Goal: Information Seeking & Learning: Find specific fact

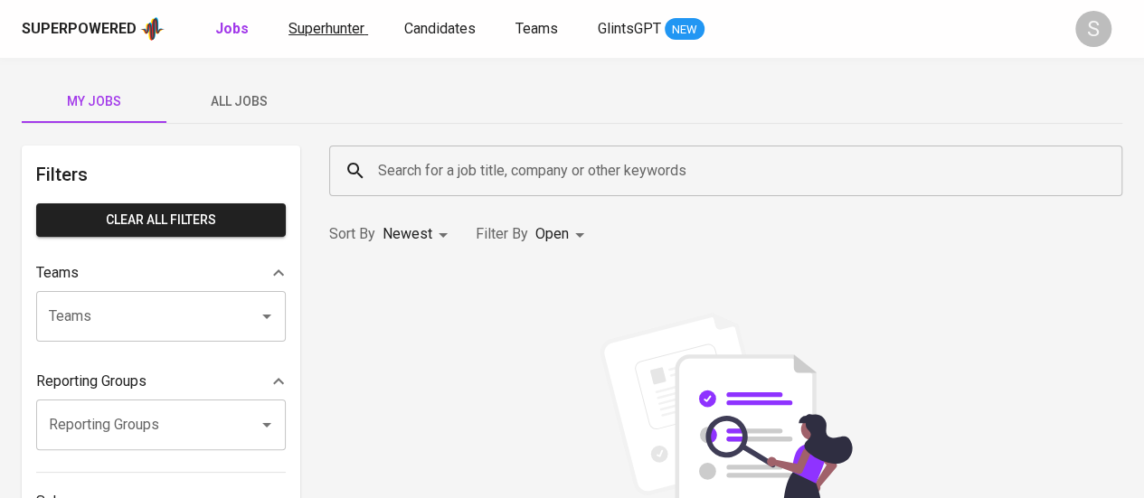
click at [322, 28] on span "Superhunter" at bounding box center [327, 28] width 76 height 17
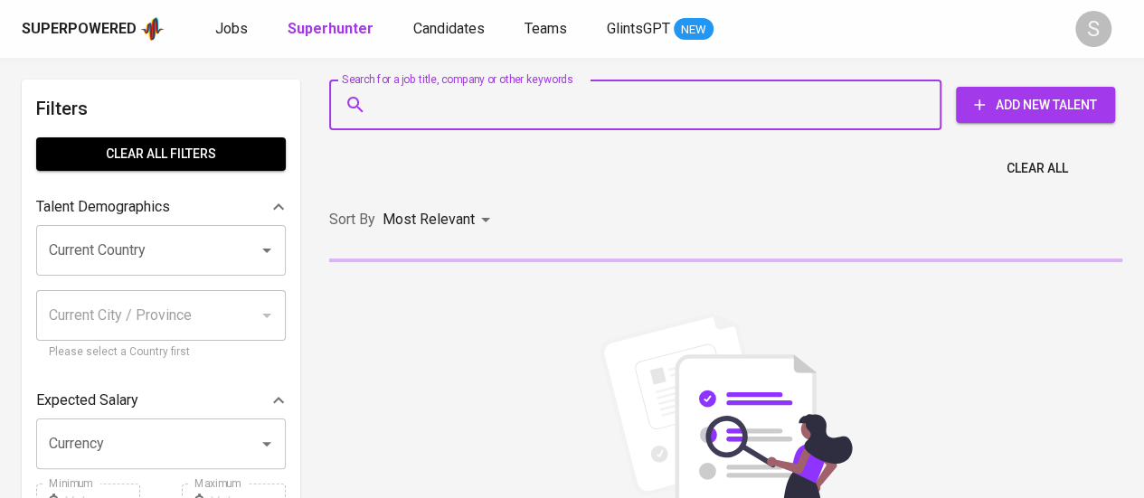
click at [679, 106] on input "Search for a job title, company or other keywords" at bounding box center [640, 105] width 533 height 34
paste input "lisaint2012@gmail.com"
type input "lisaint2012@gmail.com"
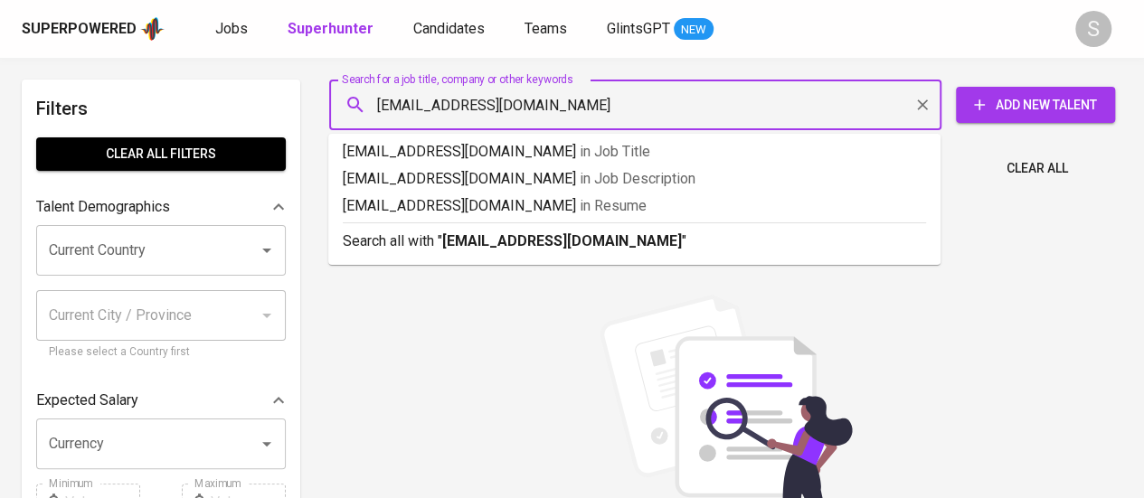
click at [561, 259] on ul "lisaint2012@gmail.com in Job Title lisaint2012@gmail.com in Job Description lis…" at bounding box center [634, 199] width 612 height 131
click at [529, 245] on b "lisaint2012@gmail.com" at bounding box center [562, 241] width 240 height 17
click at [529, 245] on div "Sort By Most Relevant MOST_RELEVANT" at bounding box center [725, 220] width 815 height 55
click at [535, 248] on div "Sort By Most Relevant MOST_RELEVANT" at bounding box center [725, 220] width 815 height 55
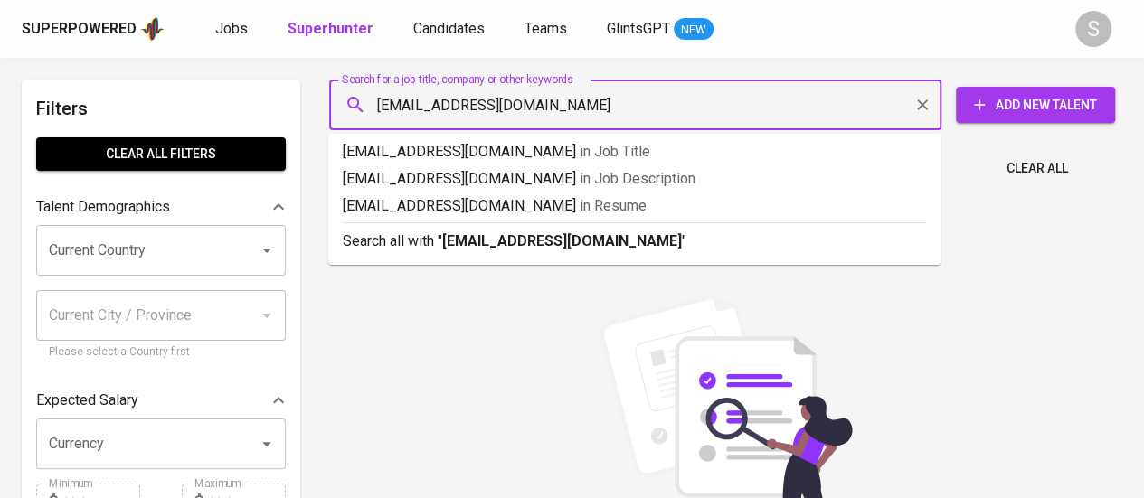
click at [535, 248] on div "Sort By Most Relevant MOST_RELEVANT" at bounding box center [725, 220] width 815 height 55
click at [483, 237] on div "Most Relevant" at bounding box center [440, 220] width 114 height 33
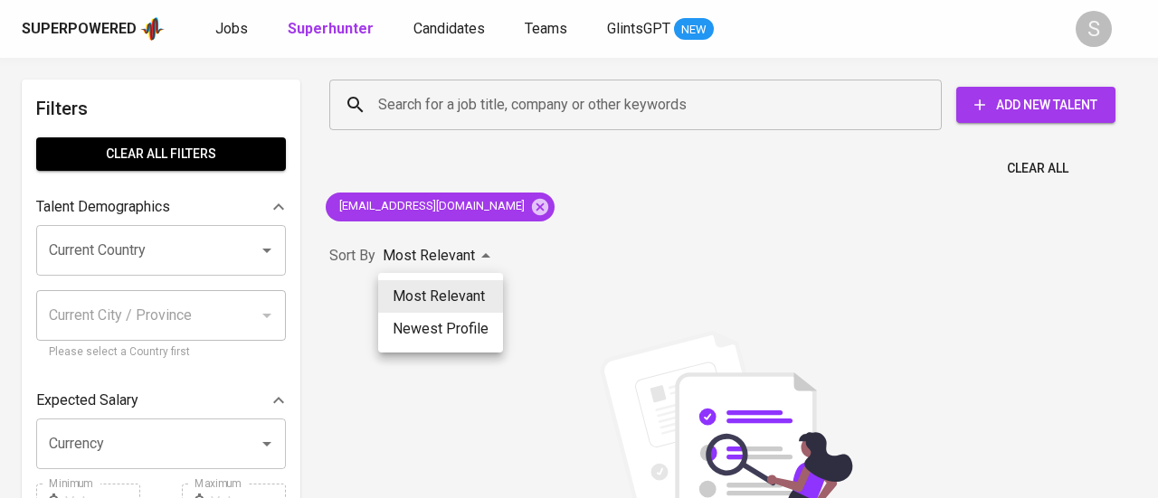
click at [560, 260] on div at bounding box center [579, 249] width 1158 height 498
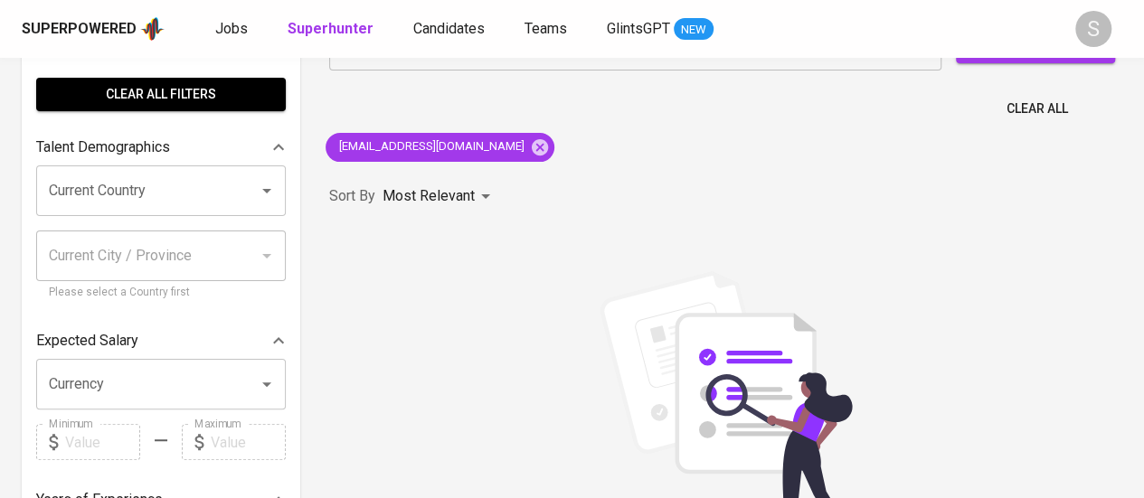
scroll to position [100, 0]
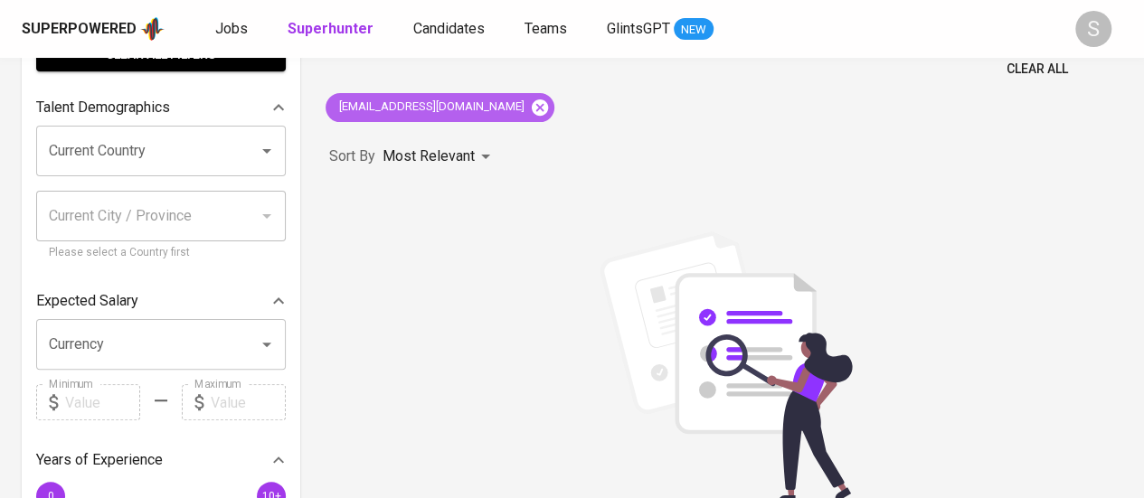
click at [532, 101] on icon at bounding box center [540, 107] width 16 height 16
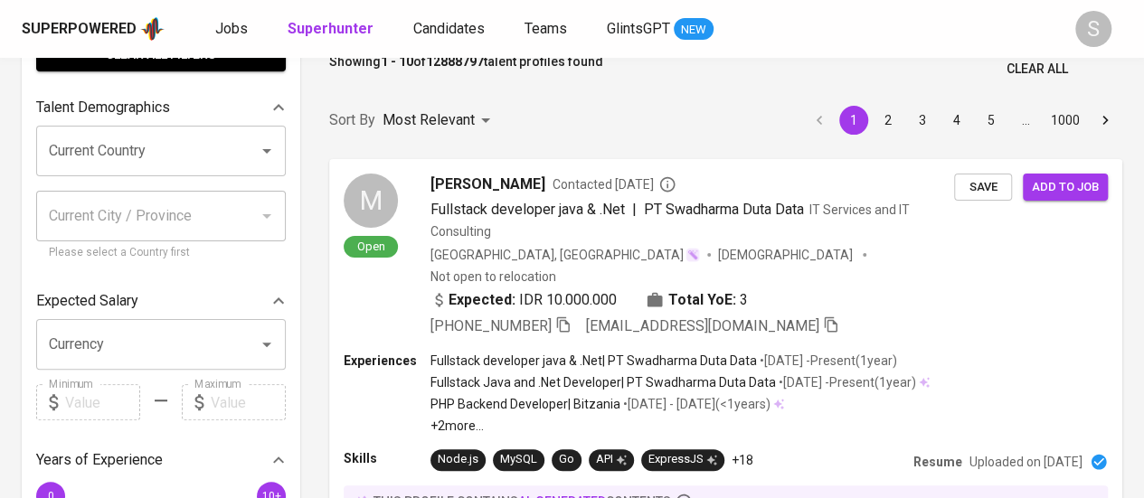
click at [442, 23] on input "Search for a job title, company or other keywords" at bounding box center [640, 5] width 533 height 34
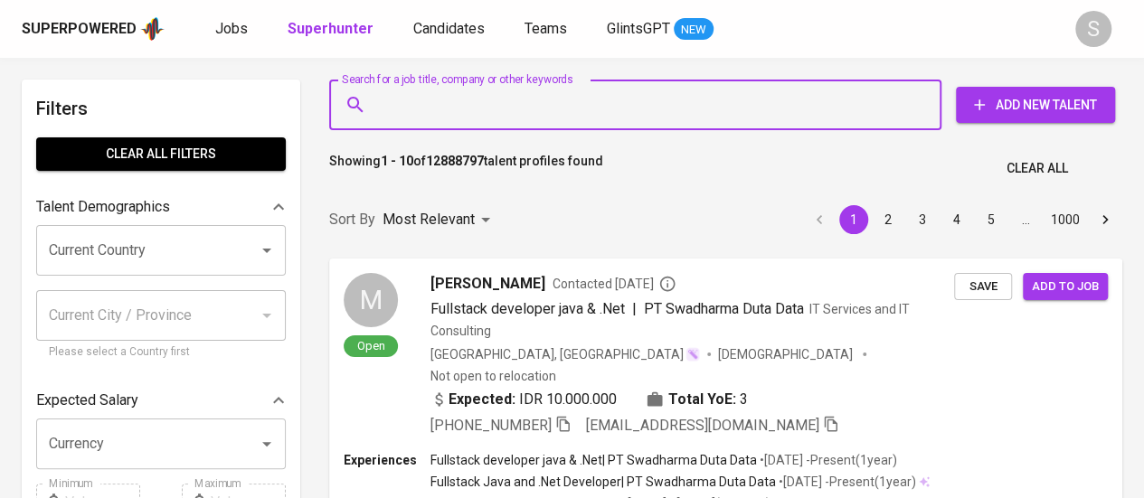
paste input "ikhwaan16@gmail.com"
type input "ikhwaan16@gmail.com"
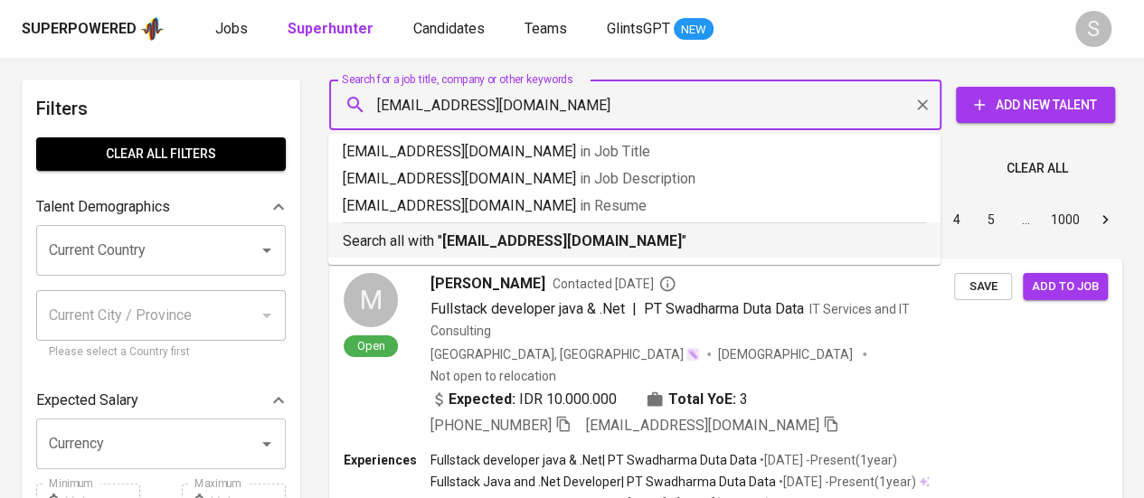
click at [441, 248] on p "Search all with " ikhwaan16@gmail.com "" at bounding box center [635, 242] width 584 height 22
click at [584, 245] on div "Sort By Most Relevant MOST_RELEVANT 1 2 3 4 5 … 1000" at bounding box center [725, 220] width 815 height 55
click at [456, 237] on div "Most Relevant" at bounding box center [440, 220] width 114 height 33
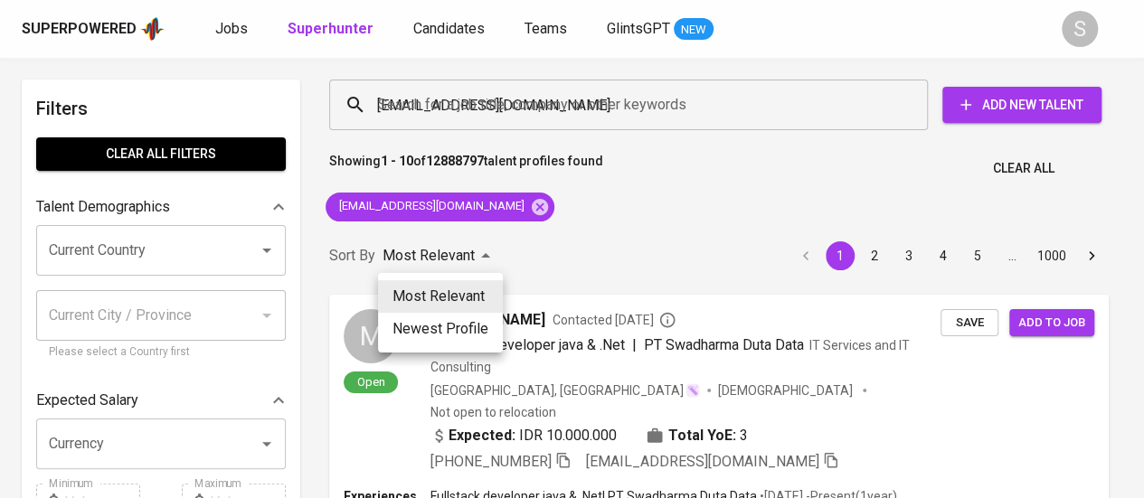
click at [541, 243] on div at bounding box center [572, 249] width 1144 height 498
click at [541, 243] on div "Most Relevant Newest Profile" at bounding box center [572, 249] width 1144 height 498
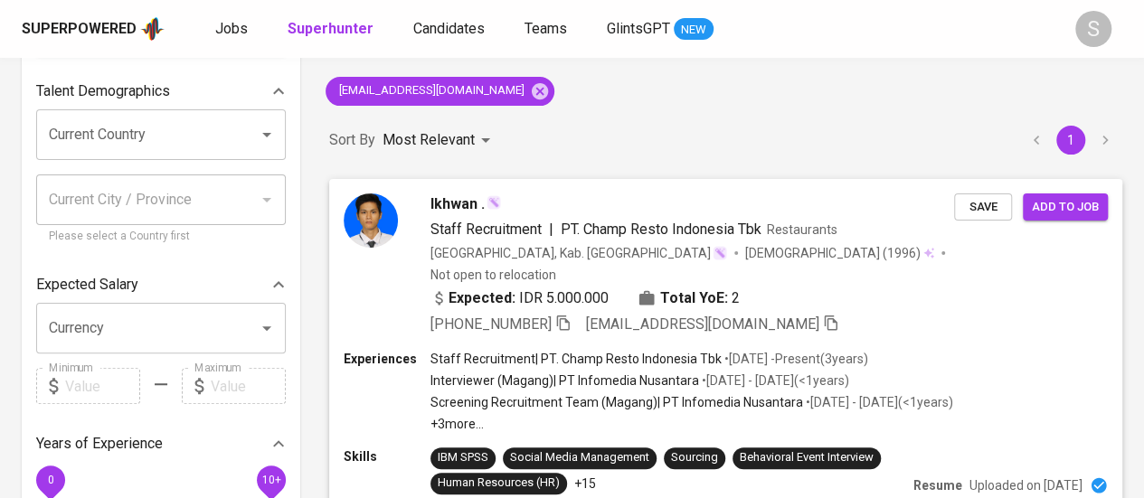
scroll to position [115, 0]
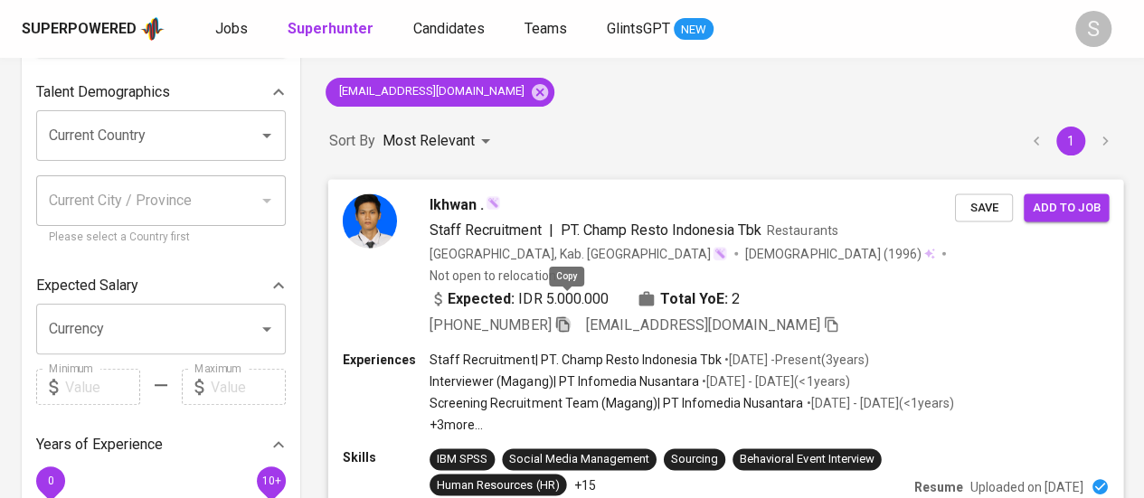
click at [564, 317] on icon "button" at bounding box center [562, 324] width 13 height 15
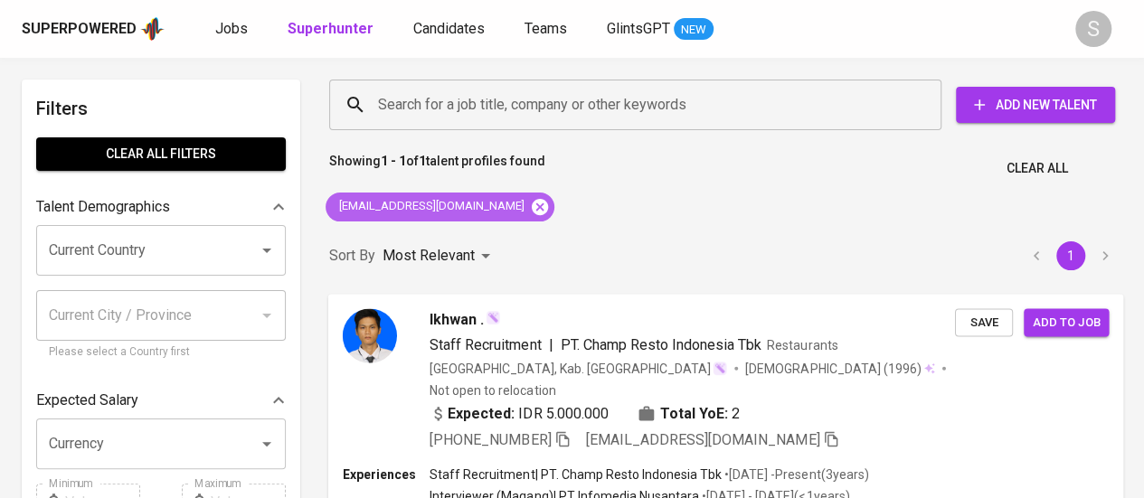
click at [532, 207] on icon at bounding box center [540, 206] width 16 height 16
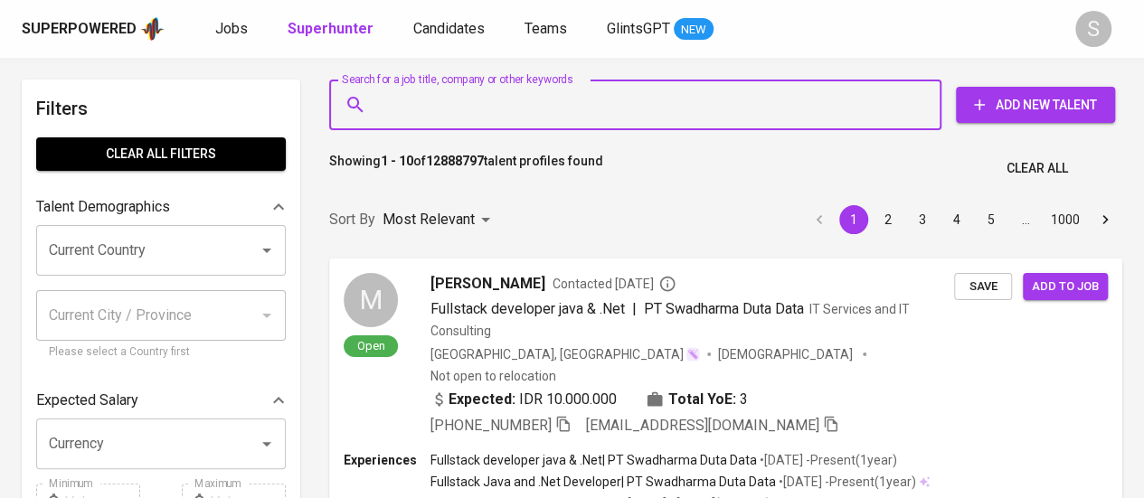
click at [548, 114] on input "Search for a job title, company or other keywords" at bounding box center [640, 105] width 533 height 34
click at [465, 106] on input "Search for a job title, company or other keywords" at bounding box center [640, 105] width 533 height 34
paste input "[EMAIL_ADDRESS][DOMAIN_NAME]"
type input "[EMAIL_ADDRESS][DOMAIN_NAME]"
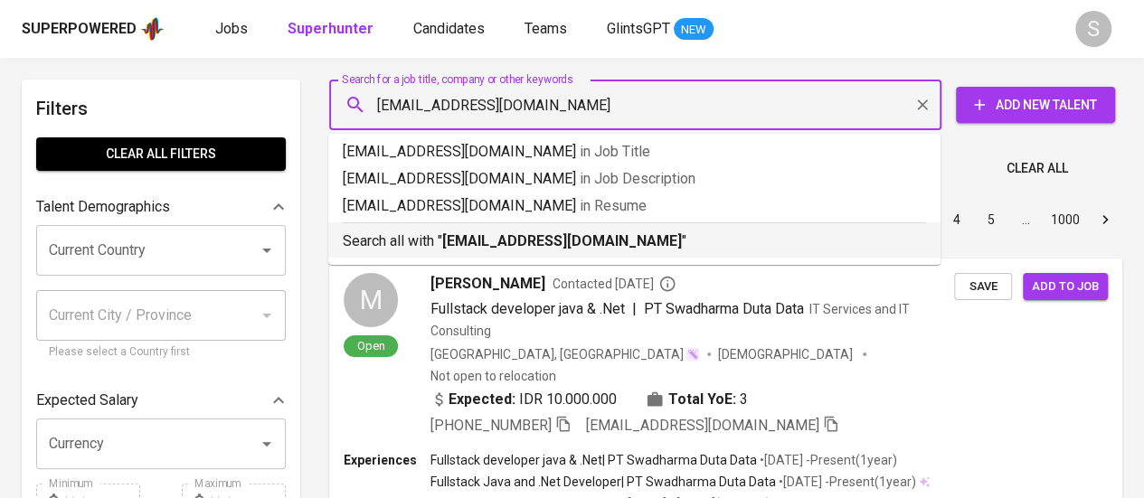
click at [458, 233] on b "[EMAIL_ADDRESS][DOMAIN_NAME]" at bounding box center [562, 241] width 240 height 17
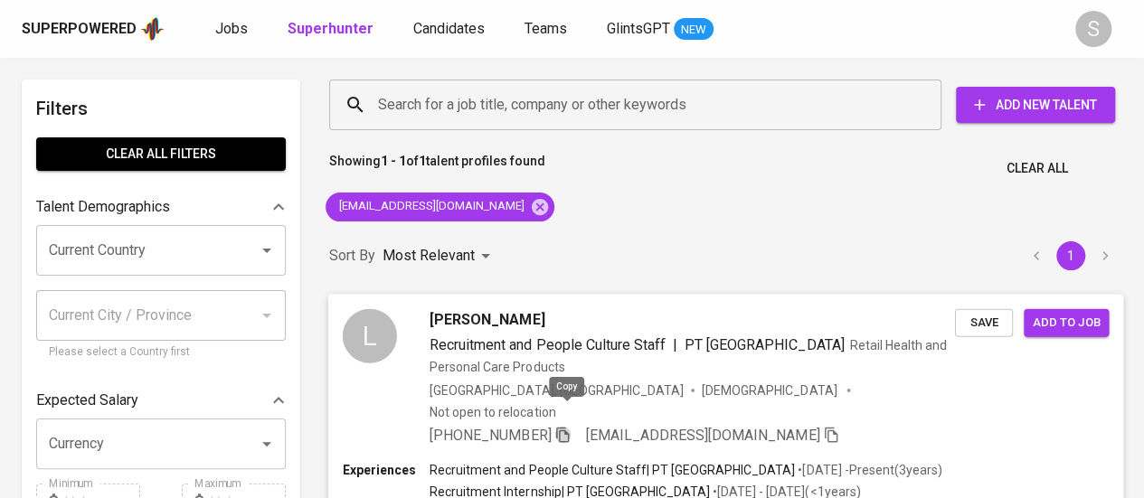
click at [565, 427] on icon "button" at bounding box center [562, 434] width 13 height 15
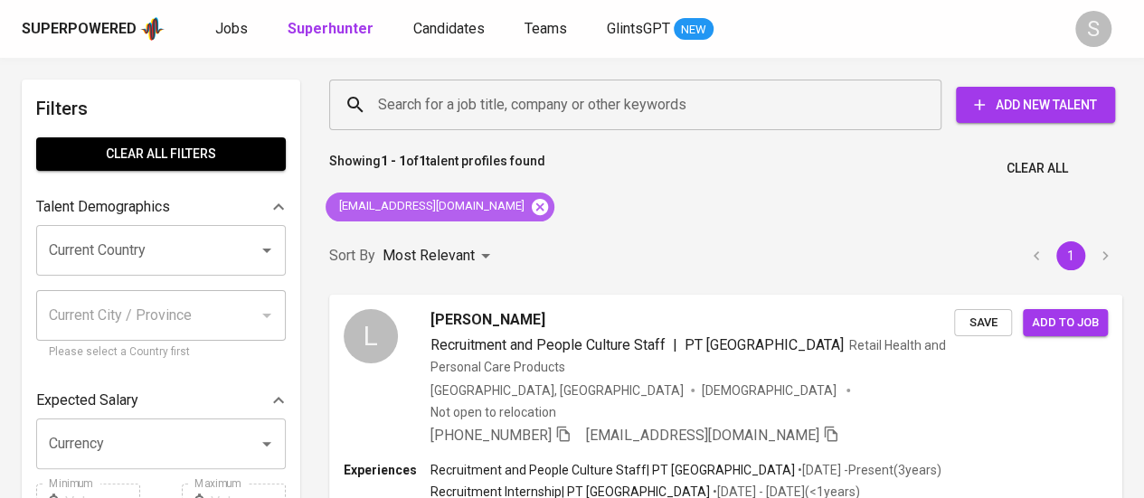
drag, startPoint x: 474, startPoint y: 204, endPoint x: 496, endPoint y: 208, distance: 22.2
click at [496, 208] on div "[EMAIL_ADDRESS][DOMAIN_NAME]" at bounding box center [440, 207] width 229 height 29
click at [530, 208] on icon at bounding box center [540, 207] width 20 height 20
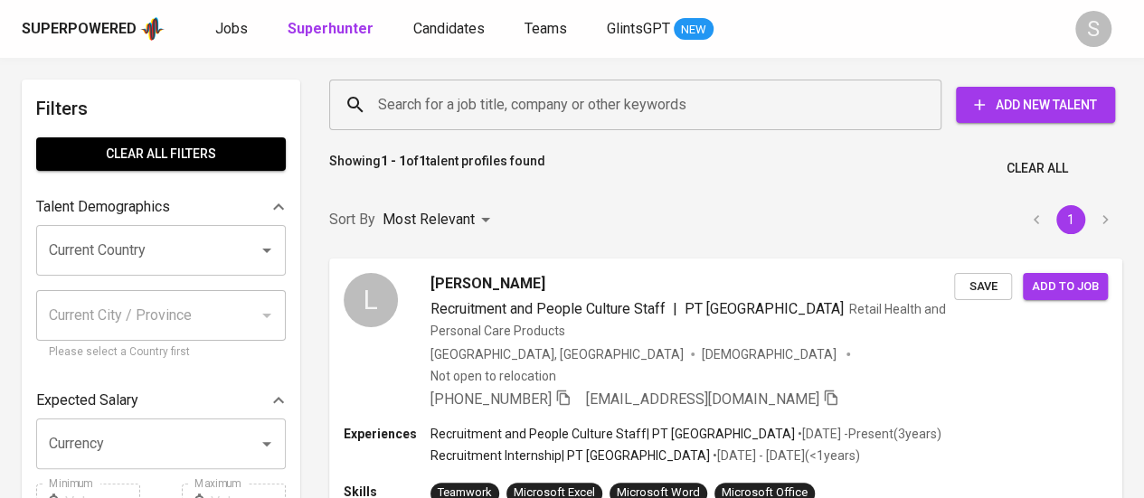
click at [465, 100] on input "Search for a job title, company or other keywords" at bounding box center [640, 105] width 533 height 34
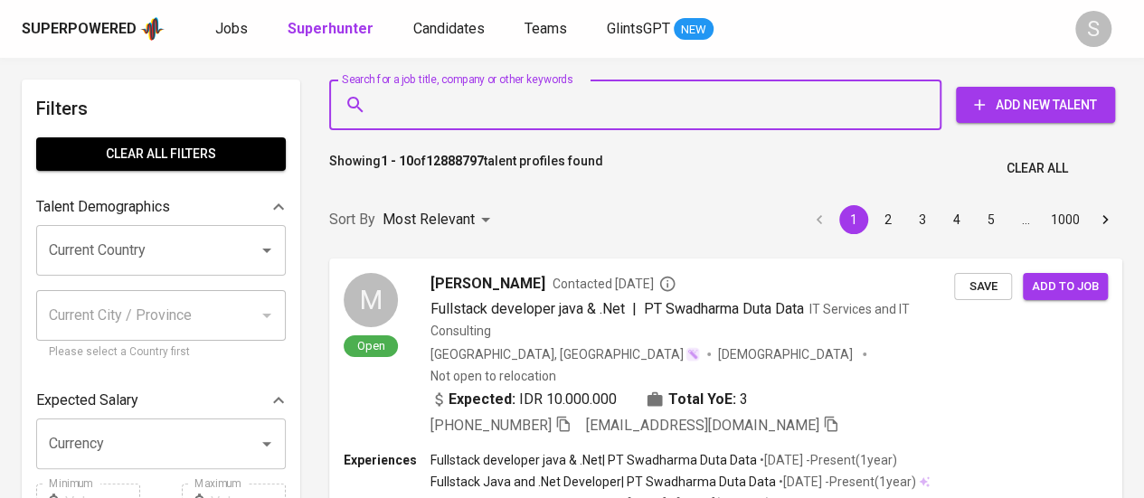
paste input "[EMAIL_ADDRESS][PERSON_NAME][PERSON_NAME][DOMAIN_NAME]"
type input "[EMAIL_ADDRESS][PERSON_NAME][PERSON_NAME][DOMAIN_NAME]"
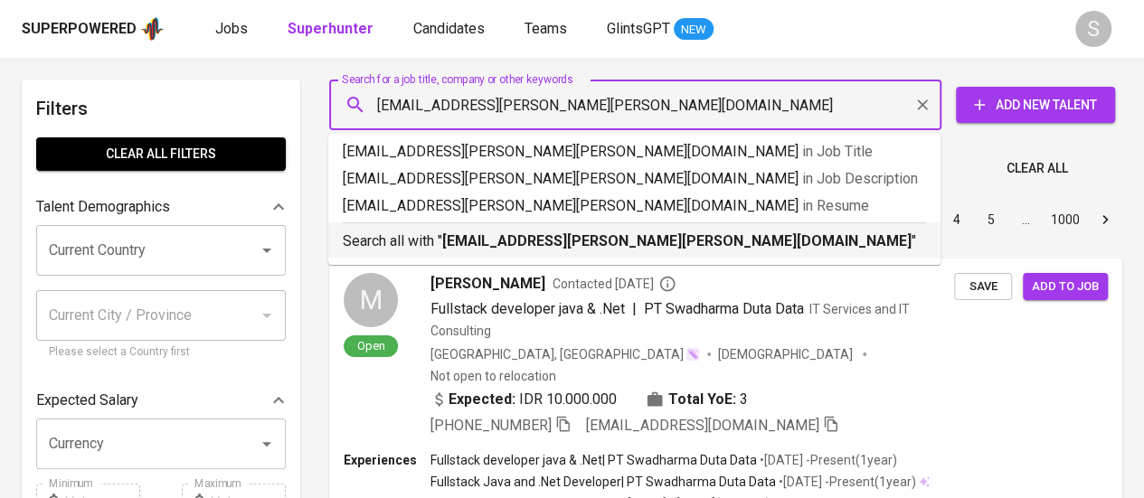
click at [536, 251] on p "Search all with " [EMAIL_ADDRESS][PERSON_NAME][PERSON_NAME][DOMAIN_NAME] "" at bounding box center [635, 242] width 584 height 22
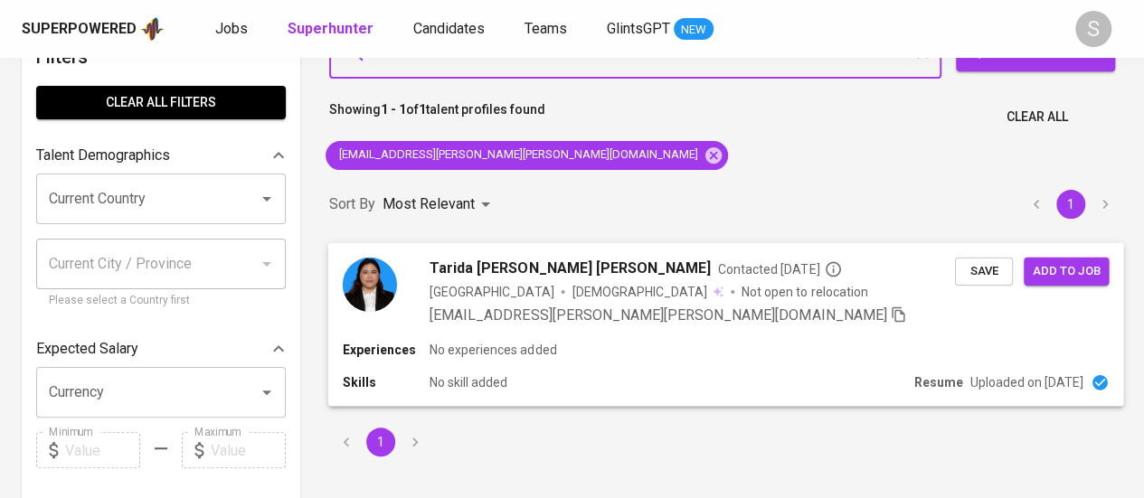
scroll to position [51, 0]
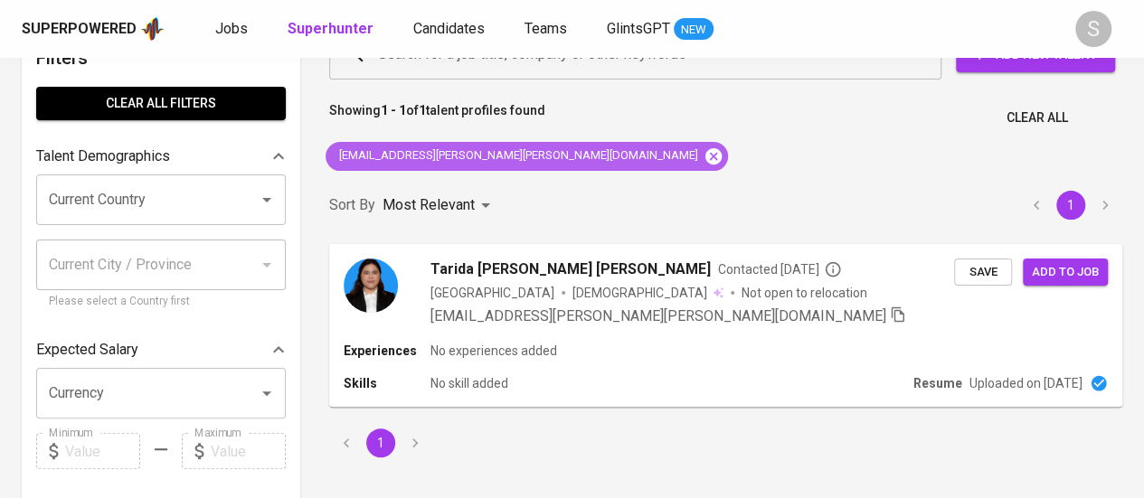
click at [706, 160] on icon at bounding box center [714, 155] width 16 height 16
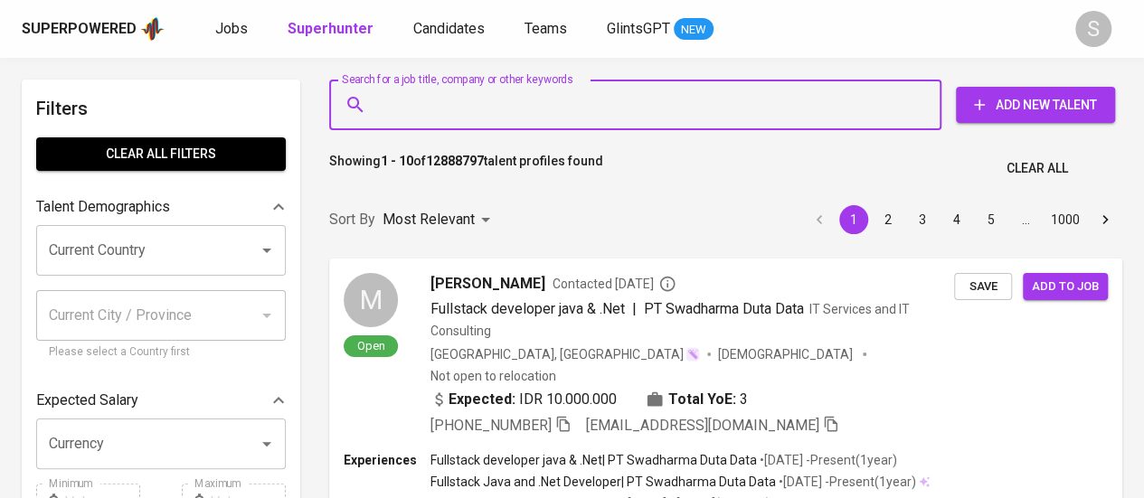
click at [491, 90] on input "Search for a job title, company or other keywords" at bounding box center [640, 105] width 533 height 34
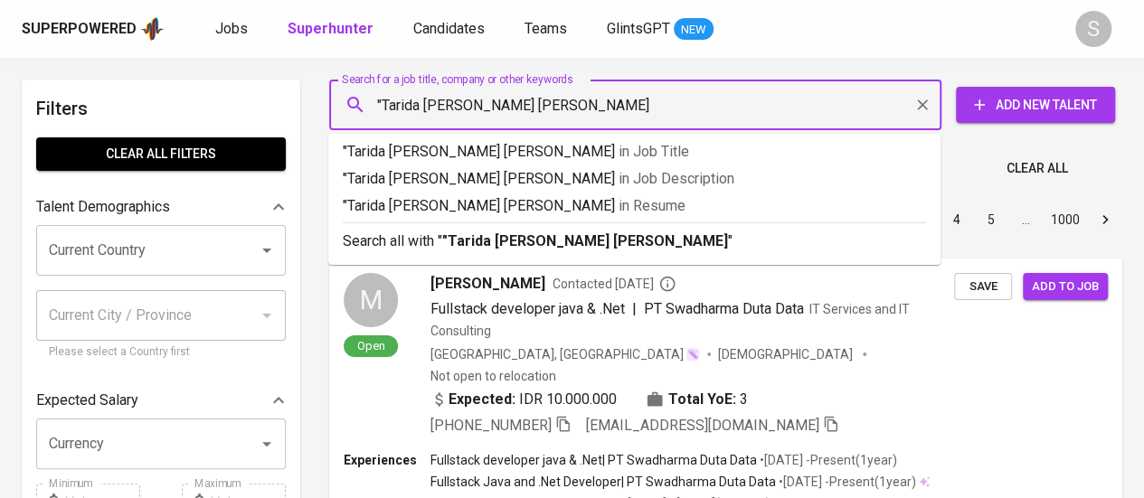
type input ""Tarida [PERSON_NAME] [PERSON_NAME]""
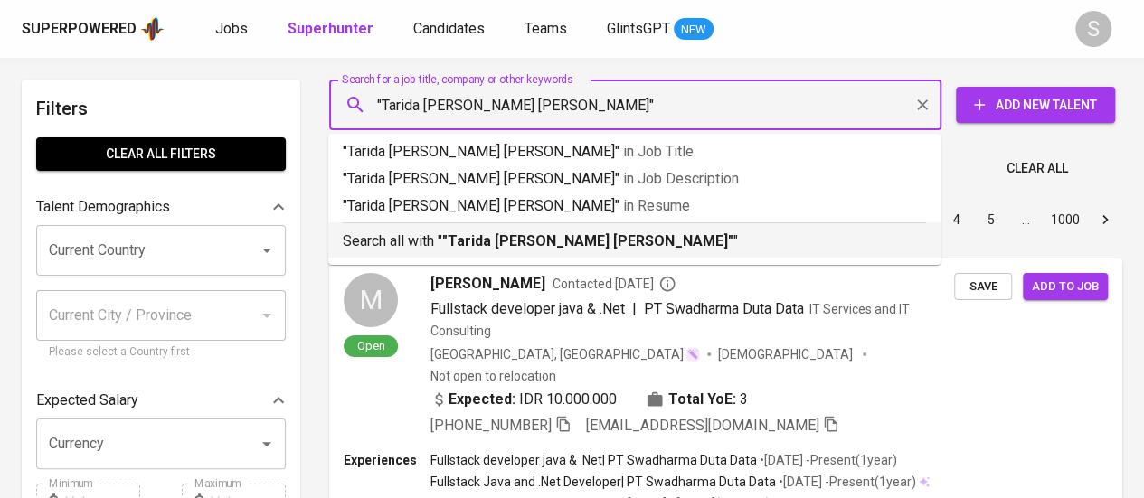
click at [508, 240] on b ""Tarida [PERSON_NAME] [PERSON_NAME]"" at bounding box center [587, 241] width 291 height 17
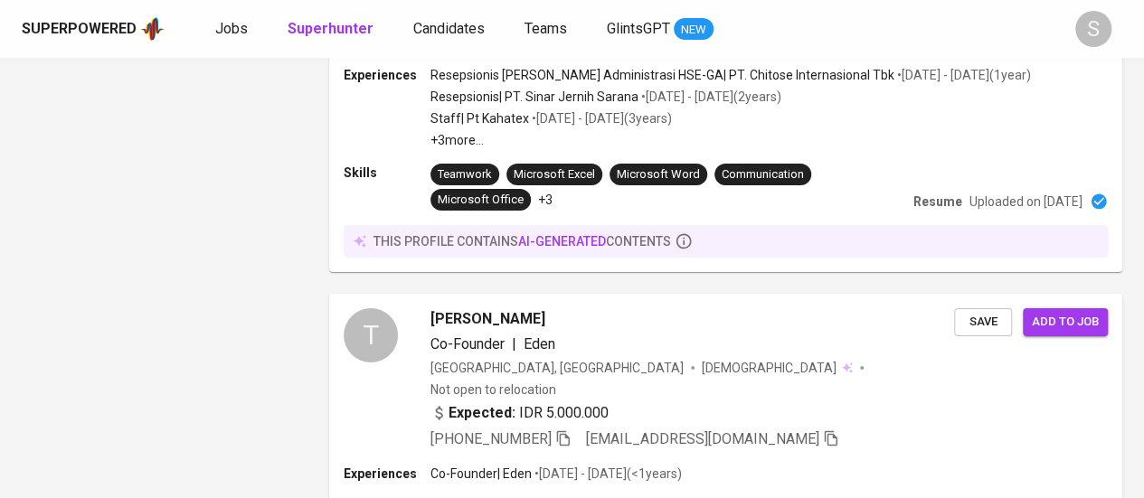
scroll to position [46, 0]
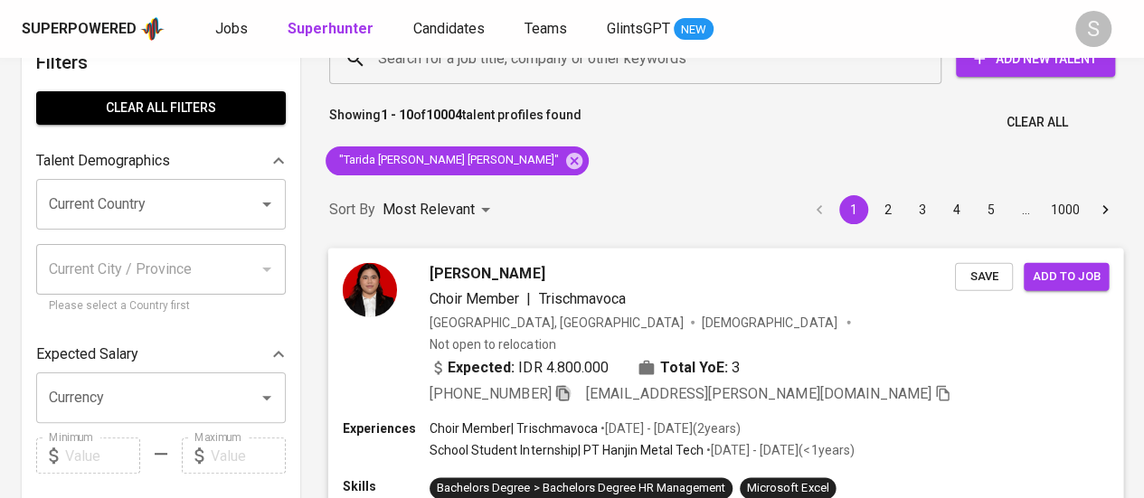
click at [569, 385] on icon "button" at bounding box center [562, 392] width 13 height 15
